Goal: Information Seeking & Learning: Learn about a topic

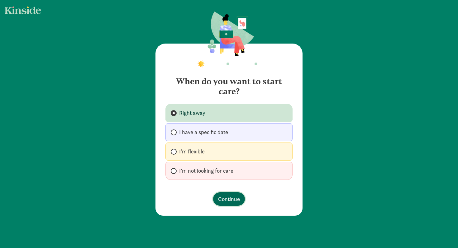
click at [225, 201] on span "Continue" at bounding box center [229, 199] width 22 height 8
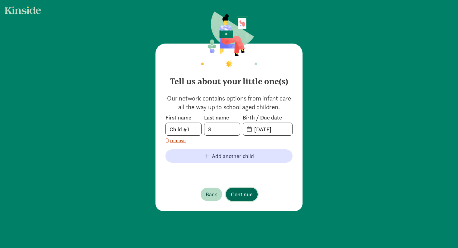
click at [243, 194] on span "Continue" at bounding box center [242, 194] width 22 height 8
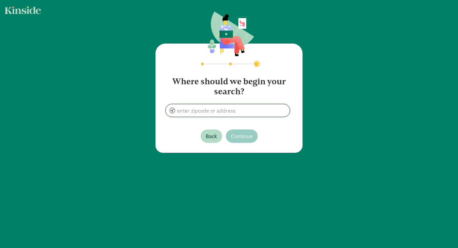
click at [227, 112] on input at bounding box center [228, 110] width 124 height 12
type input "Seattle, WA 98166, USA"
click at [237, 136] on span "Continue" at bounding box center [242, 136] width 22 height 8
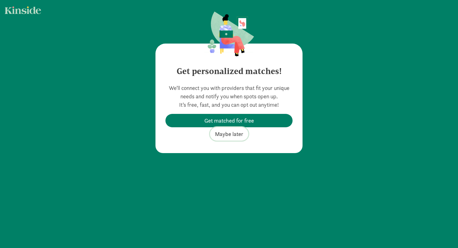
click at [237, 136] on span "Maybe later" at bounding box center [229, 134] width 28 height 8
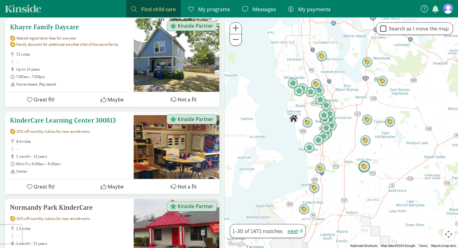
scroll to position [121, 0]
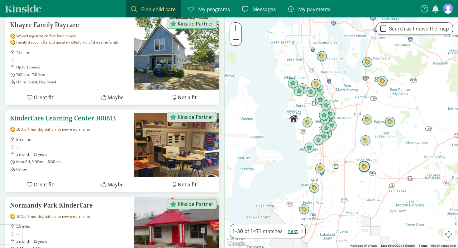
click at [98, 139] on span "8.9 miles" at bounding box center [72, 139] width 112 height 5
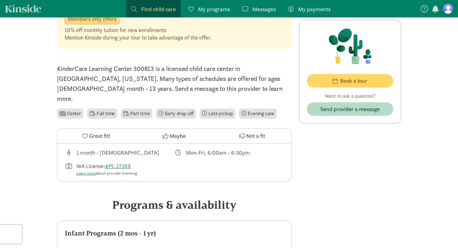
scroll to position [156, 0]
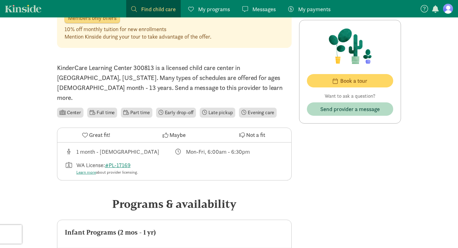
click at [104, 108] on li "Full time" at bounding box center [102, 113] width 30 height 10
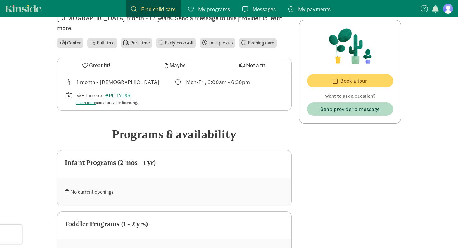
scroll to position [0, 0]
